Goal: Transaction & Acquisition: Purchase product/service

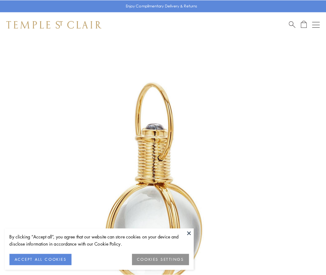
scroll to position [162, 0]
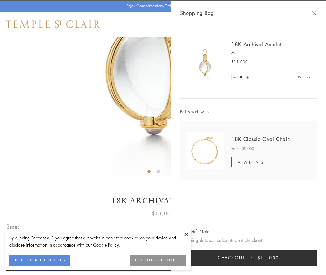
click at [248, 258] on button "Checkout $11,000" at bounding box center [248, 258] width 136 height 16
